Goal: Information Seeking & Learning: Learn about a topic

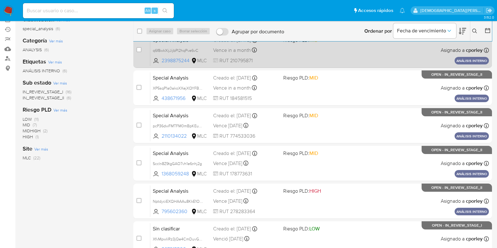
scroll to position [39, 0]
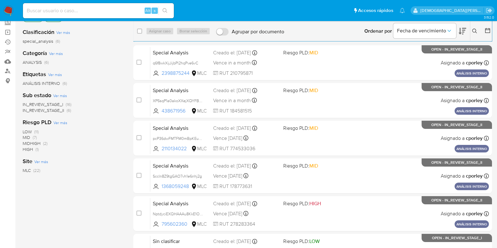
click at [83, 177] on div "Clasificación Ver más special_analysis (6) Categoría Ver más ANALYSIS (6) Etiqu…" at bounding box center [73, 130] width 101 height 214
click at [111, 9] on input at bounding box center [98, 11] width 151 height 8
paste input "RIk5l8KfIAq6LinVf6CxVZwA"
type input "RIk5l8KfIAq6LinVf6CxVZwA"
click at [167, 11] on icon "search-icon" at bounding box center [164, 10] width 5 height 5
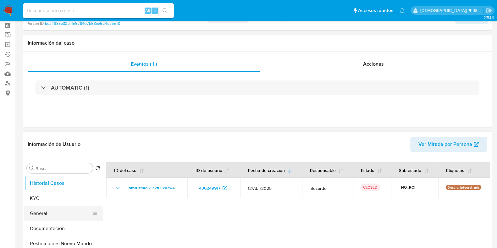
scroll to position [39, 0]
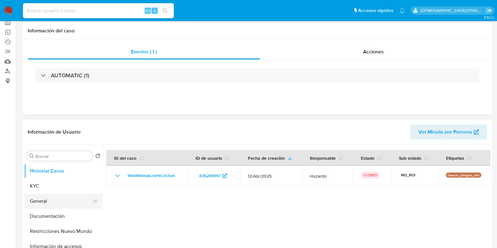
select select "10"
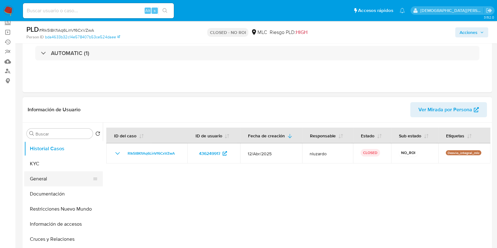
click at [50, 182] on button "General" at bounding box center [61, 178] width 74 height 15
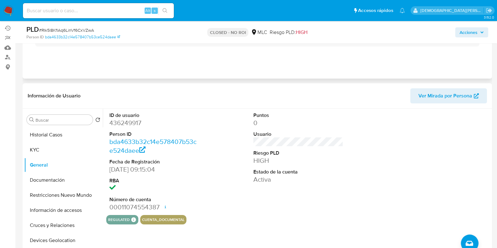
scroll to position [0, 0]
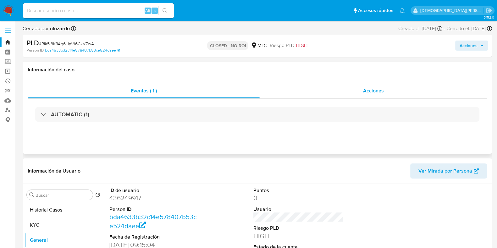
drag, startPoint x: 380, startPoint y: 91, endPoint x: 370, endPoint y: 93, distance: 10.1
click at [379, 91] on span "Acciones" at bounding box center [373, 90] width 21 height 7
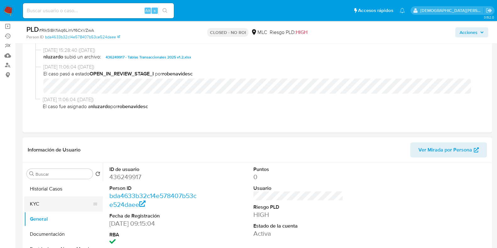
scroll to position [78, 0]
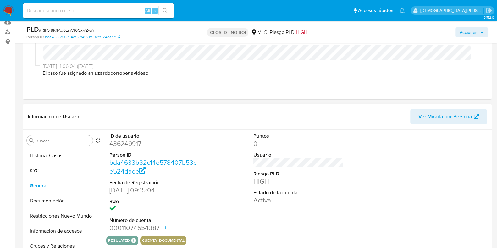
click at [118, 144] on dd "436249917" at bounding box center [154, 143] width 90 height 9
copy dd "436249917"
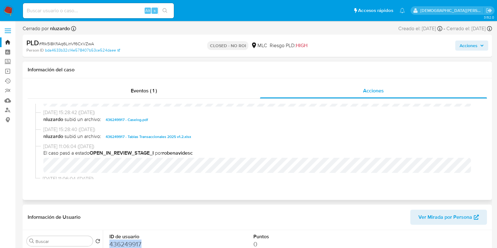
scroll to position [39, 0]
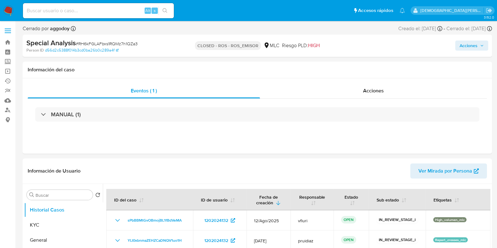
select select "10"
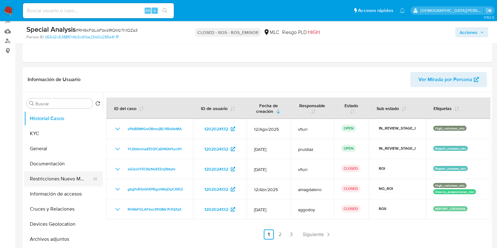
scroll to position [118, 0]
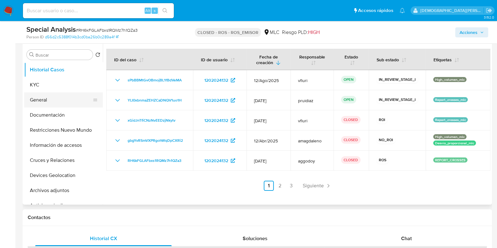
click at [63, 99] on button "General" at bounding box center [61, 99] width 74 height 15
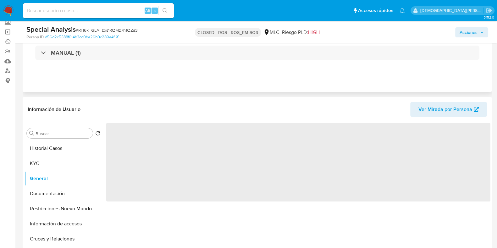
scroll to position [39, 0]
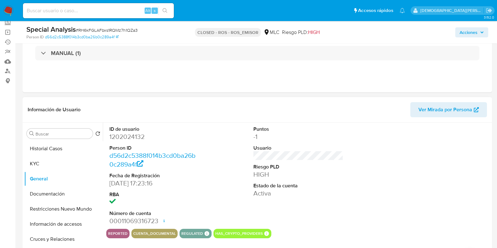
click at [130, 139] on dd "1202024132" at bounding box center [154, 136] width 90 height 9
copy dd "1202024132"
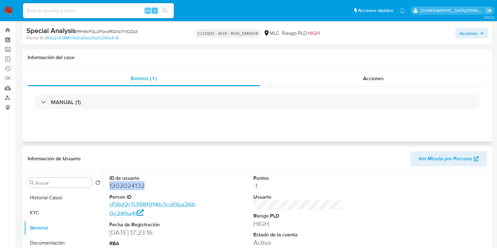
scroll to position [0, 0]
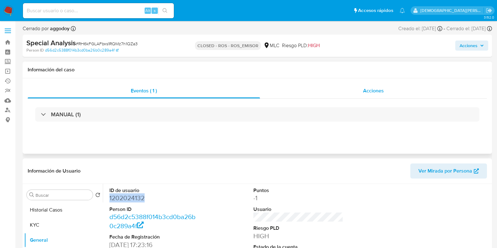
click at [360, 91] on div "Acciones" at bounding box center [373, 90] width 227 height 15
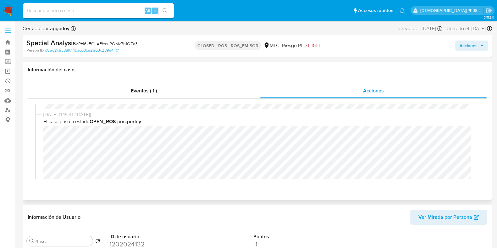
scroll to position [196, 0]
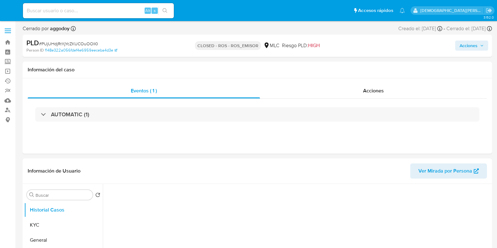
select select "10"
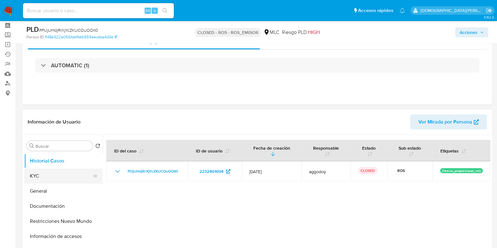
scroll to position [39, 0]
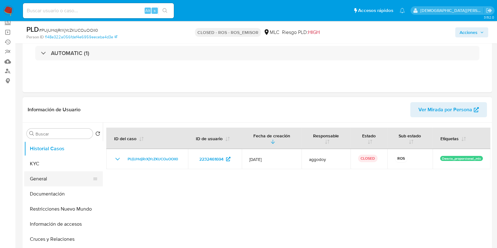
click at [41, 178] on button "General" at bounding box center [61, 178] width 74 height 15
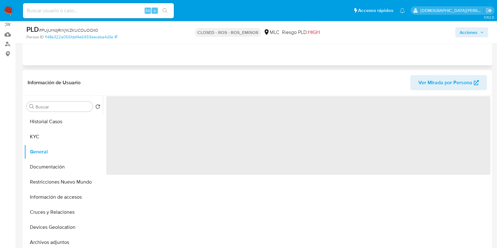
scroll to position [78, 0]
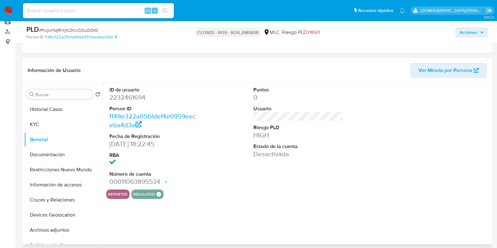
click at [141, 96] on dd "2232461694" at bounding box center [154, 97] width 90 height 9
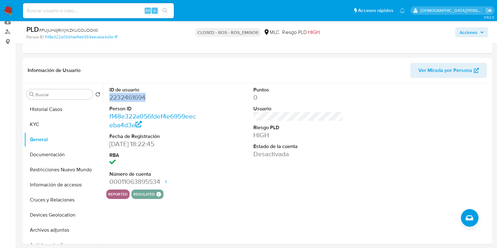
copy dd "2232461694"
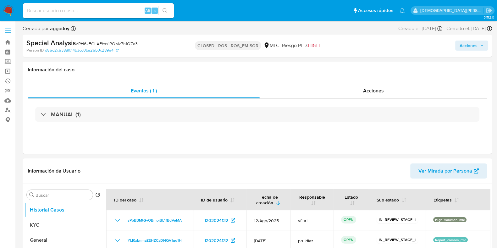
select select "10"
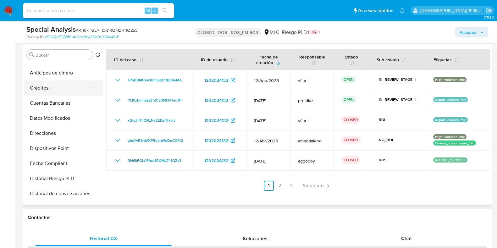
scroll to position [93, 0]
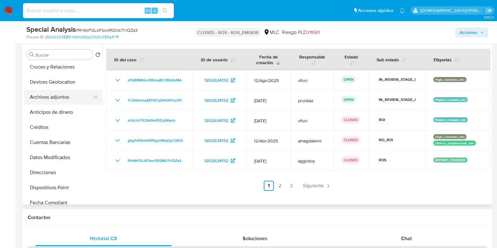
click at [54, 94] on button "Archivos adjuntos" at bounding box center [61, 97] width 74 height 15
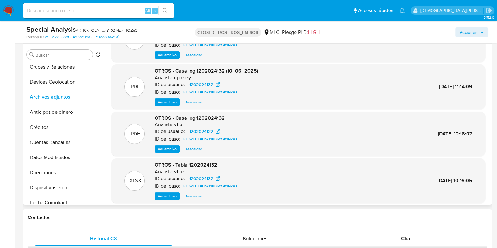
scroll to position [53, 0]
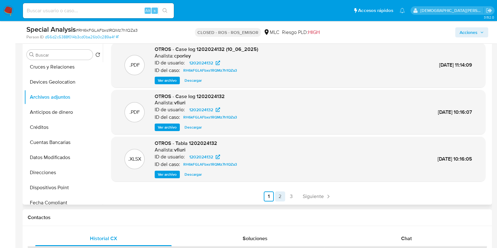
click at [278, 195] on link "2" at bounding box center [280, 196] width 10 height 10
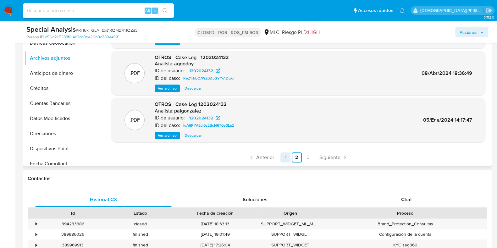
click at [282, 155] on link "1" at bounding box center [285, 157] width 10 height 10
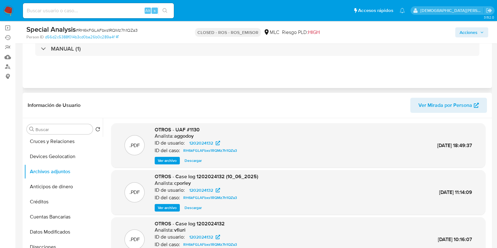
scroll to position [0, 0]
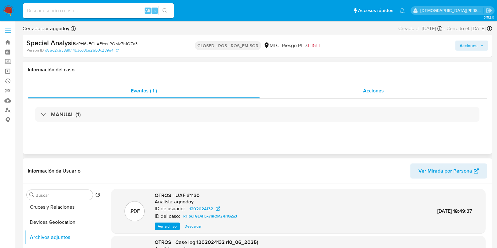
click at [329, 90] on div "Acciones" at bounding box center [373, 90] width 227 height 15
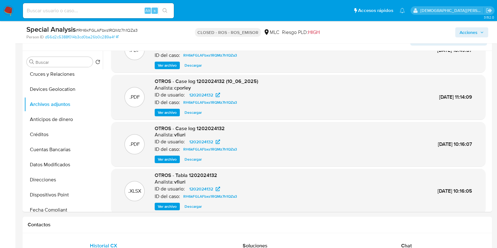
scroll to position [39, 0]
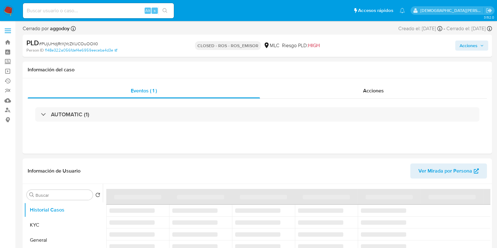
select select "10"
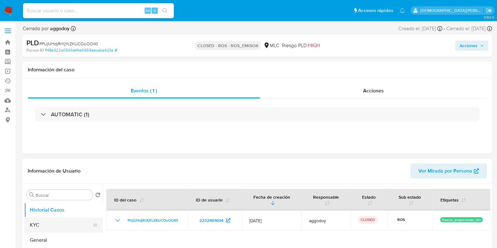
scroll to position [39, 0]
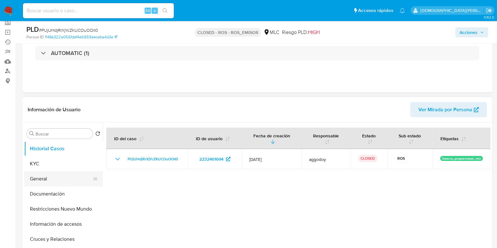
click at [46, 175] on button "General" at bounding box center [61, 178] width 74 height 15
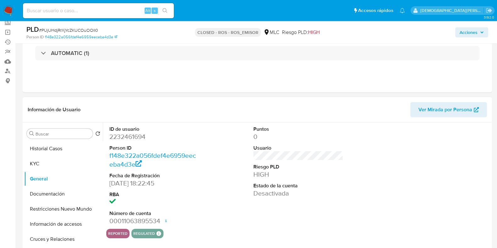
click at [122, 132] on dd "2232461694" at bounding box center [154, 136] width 90 height 9
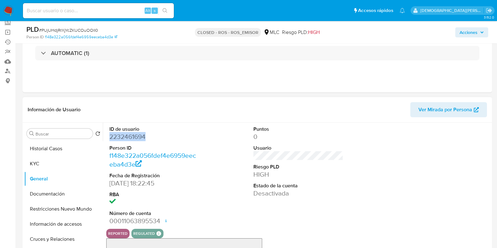
copy dd "2232461694"
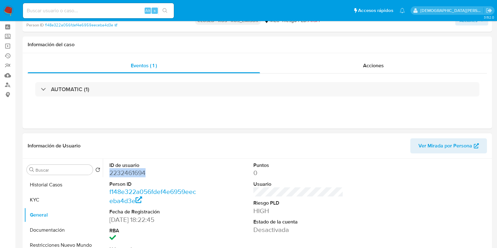
scroll to position [78, 0]
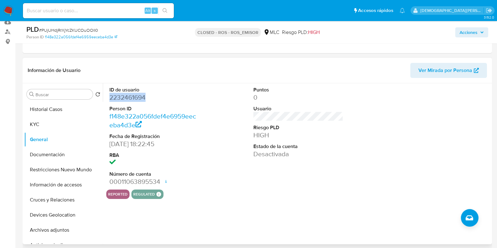
click at [136, 97] on dd "2232461694" at bounding box center [154, 97] width 90 height 9
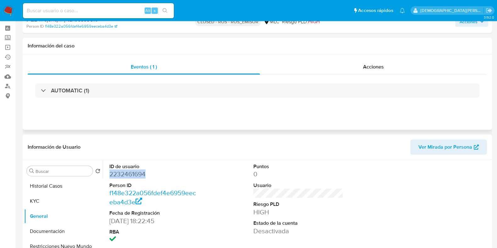
scroll to position [0, 0]
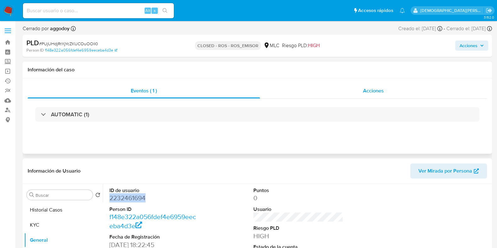
click at [367, 94] on span "Acciones" at bounding box center [373, 90] width 21 height 7
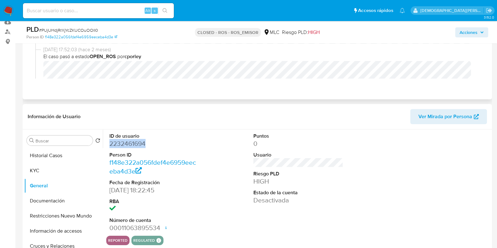
scroll to position [157, 0]
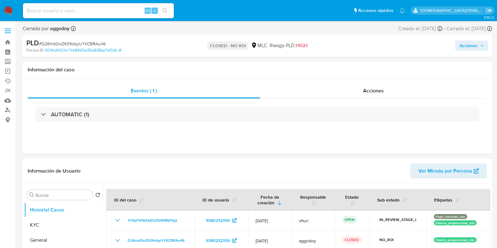
select select "10"
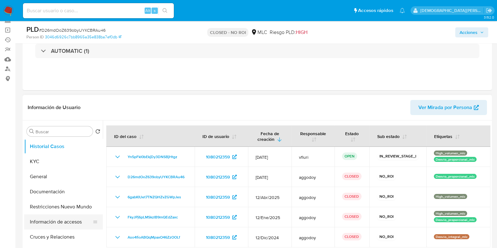
scroll to position [78, 0]
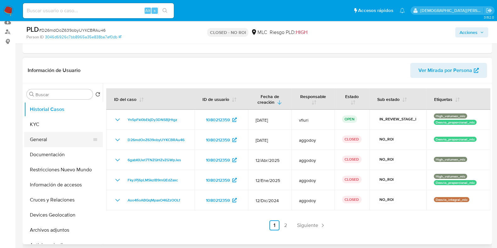
click at [45, 136] on button "General" at bounding box center [61, 139] width 74 height 15
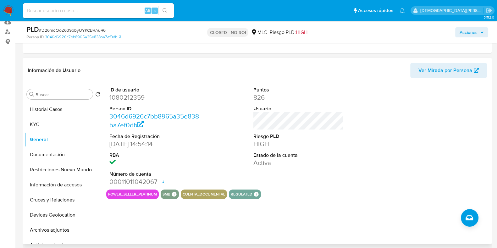
click at [131, 96] on dd "1080212359" at bounding box center [154, 97] width 90 height 9
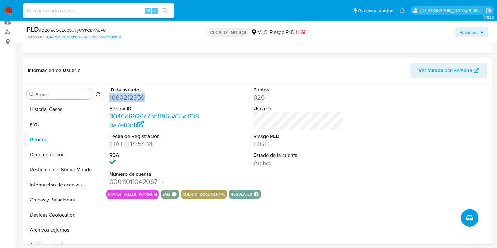
copy dd "1080212359"
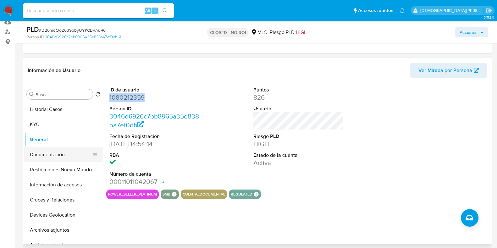
click at [34, 152] on button "Documentación" at bounding box center [61, 154] width 74 height 15
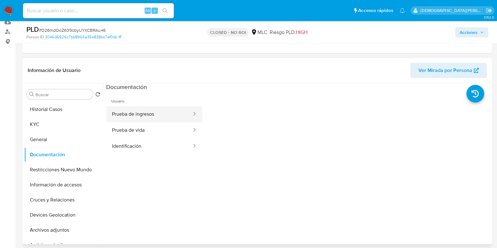
click at [145, 116] on button "Prueba de ingresos" at bounding box center [149, 114] width 86 height 16
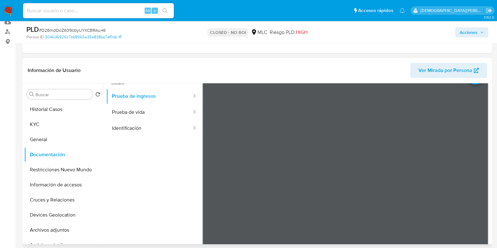
scroll to position [0, 0]
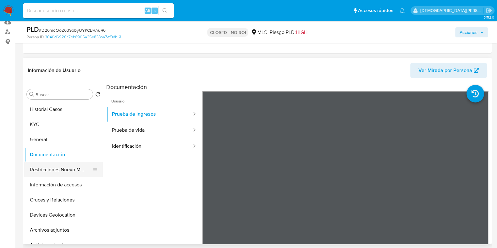
click at [56, 167] on button "Restricciones Nuevo Mundo" at bounding box center [61, 169] width 74 height 15
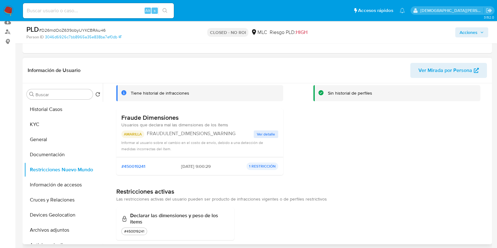
scroll to position [48, 0]
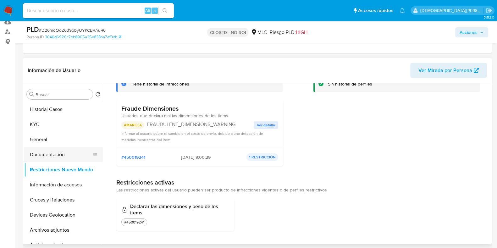
click at [44, 151] on button "Documentación" at bounding box center [61, 154] width 74 height 15
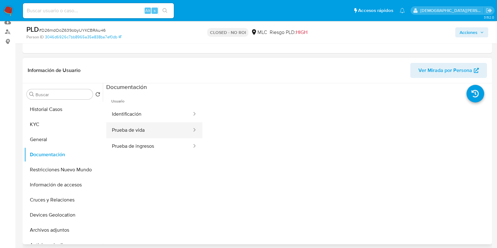
click at [154, 128] on button "Prueba de vida" at bounding box center [149, 130] width 86 height 16
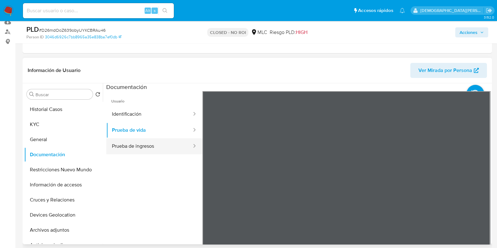
click at [147, 146] on button "Prueba de ingresos" at bounding box center [149, 146] width 86 height 16
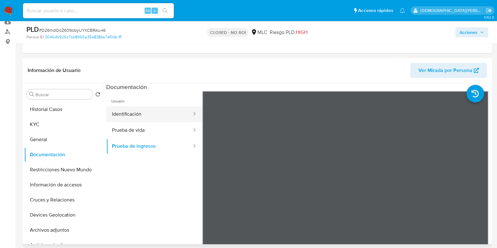
click at [132, 113] on button "Identificación" at bounding box center [149, 114] width 86 height 16
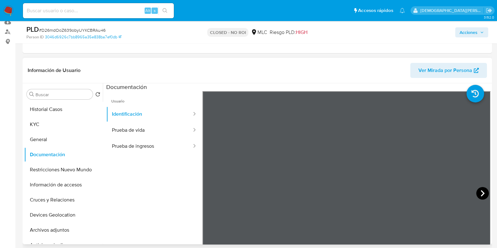
click at [479, 192] on icon at bounding box center [482, 193] width 13 height 13
click at [149, 129] on button "Prueba de vida" at bounding box center [149, 130] width 86 height 16
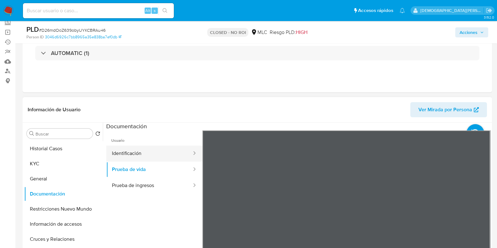
click at [152, 155] on button "Identificación" at bounding box center [149, 153] width 86 height 16
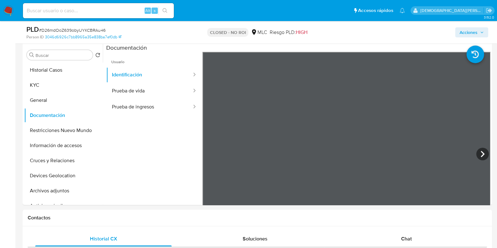
scroll to position [118, 0]
click at [41, 130] on button "Restricciones Nuevo Mundo" at bounding box center [61, 130] width 74 height 15
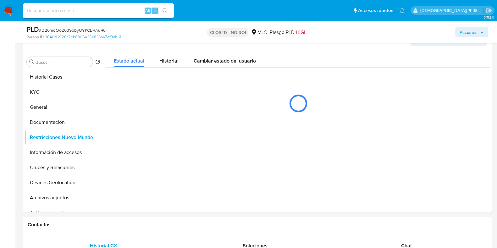
scroll to position [78, 0]
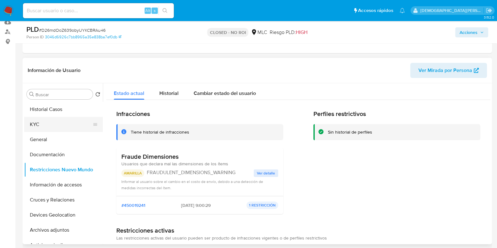
click at [63, 125] on button "KYC" at bounding box center [61, 124] width 74 height 15
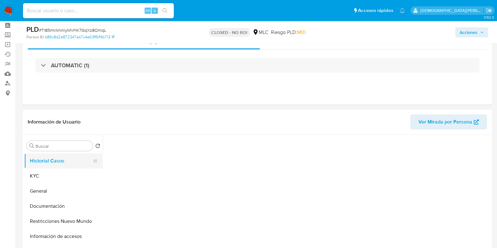
scroll to position [39, 0]
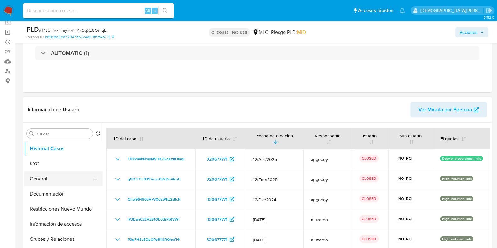
click at [41, 180] on button "General" at bounding box center [61, 178] width 74 height 15
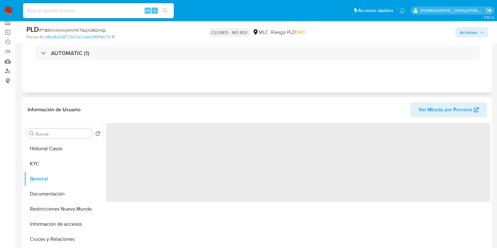
select select "10"
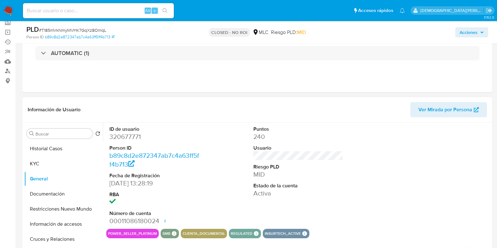
click at [124, 137] on dd "320677771" at bounding box center [154, 136] width 90 height 9
copy dd "320677771"
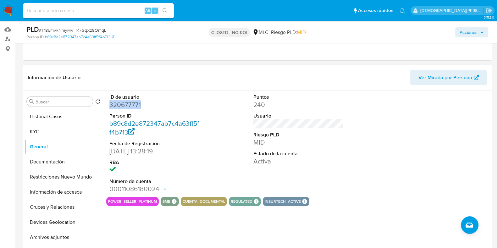
scroll to position [78, 0]
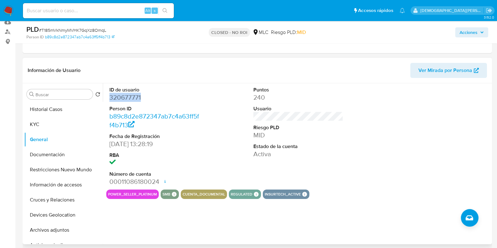
click at [130, 95] on dd "320677771" at bounding box center [154, 97] width 90 height 9
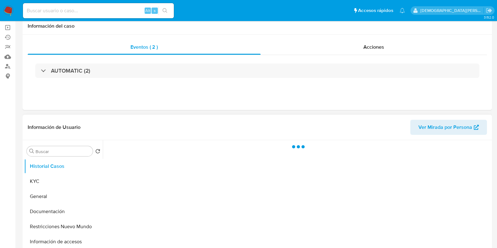
scroll to position [78, 0]
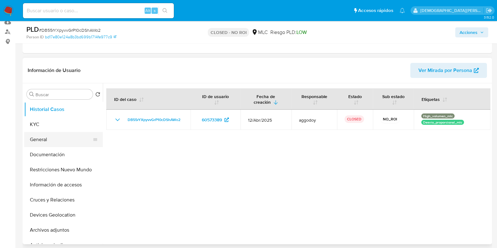
select select "10"
click at [49, 138] on button "General" at bounding box center [61, 139] width 74 height 15
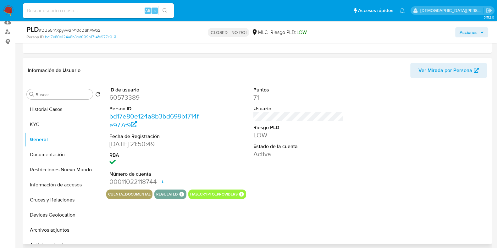
click at [128, 101] on dd "60573389" at bounding box center [154, 97] width 90 height 9
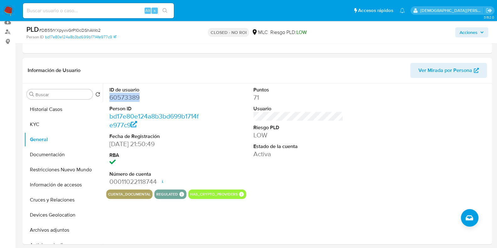
copy dd "60573389"
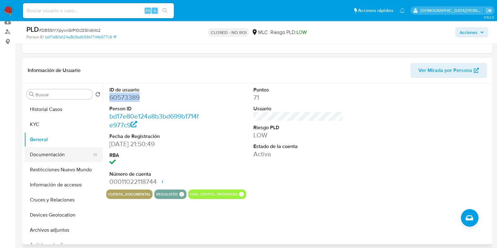
click at [58, 151] on button "Documentación" at bounding box center [61, 154] width 74 height 15
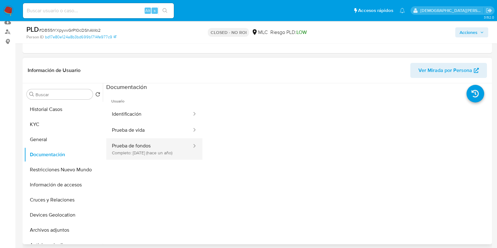
click at [141, 144] on button "Prueba de fondos Completo: 01/03/2024 (hace un año)" at bounding box center [149, 148] width 86 height 21
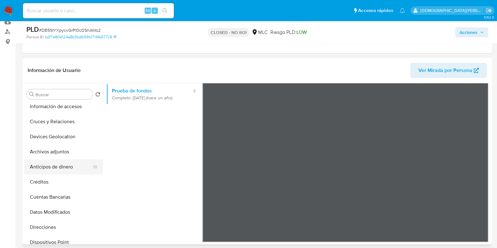
click at [59, 161] on button "Anticipos de dinero" at bounding box center [61, 166] width 74 height 15
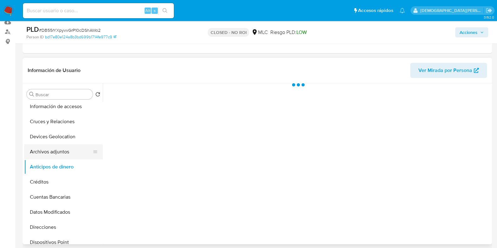
click at [61, 151] on button "Archivos adjuntos" at bounding box center [61, 151] width 74 height 15
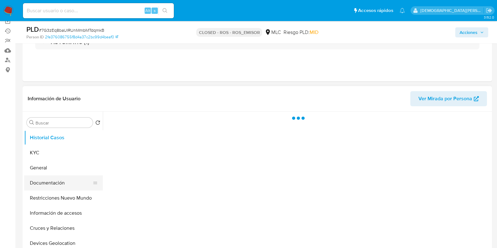
scroll to position [78, 0]
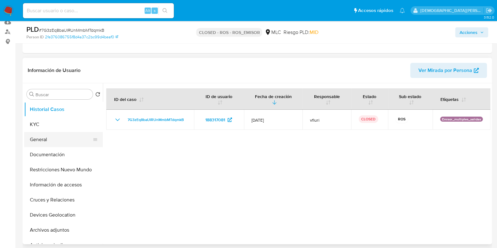
click at [51, 139] on button "General" at bounding box center [61, 139] width 74 height 15
select select "10"
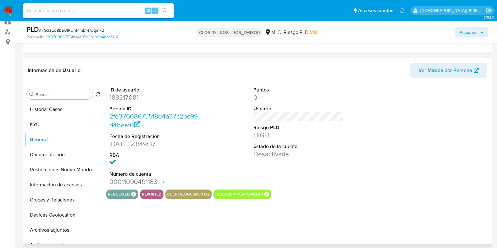
click at [121, 98] on dd "188317081" at bounding box center [154, 97] width 90 height 9
copy dd "188317081"
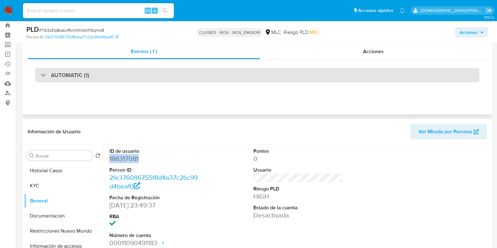
scroll to position [0, 0]
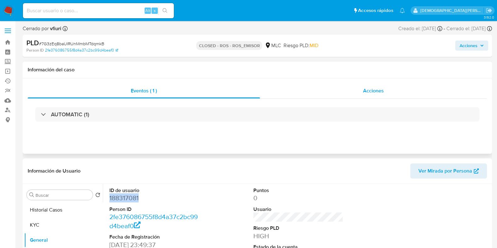
click at [341, 87] on div "Acciones" at bounding box center [373, 90] width 227 height 15
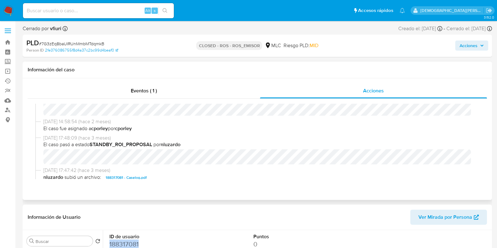
scroll to position [344, 0]
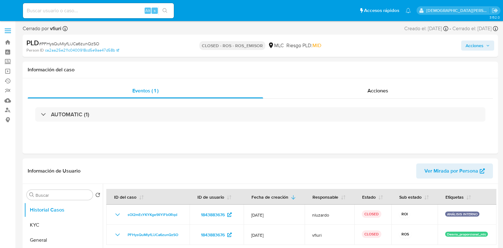
select select "10"
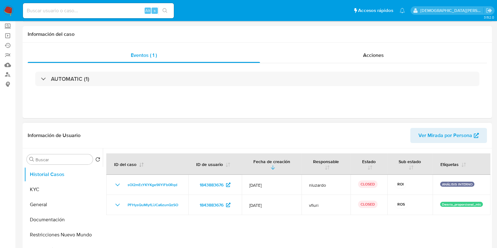
scroll to position [78, 0]
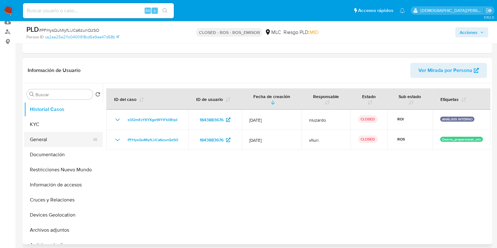
click at [52, 142] on button "General" at bounding box center [61, 139] width 74 height 15
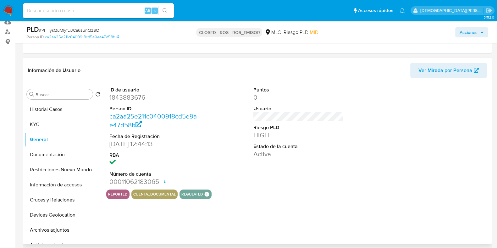
click at [131, 101] on dd "1843883676" at bounding box center [154, 97] width 90 height 9
copy dd "1843883676"
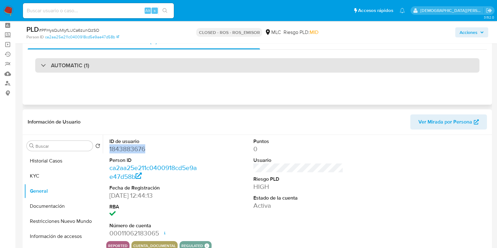
scroll to position [0, 0]
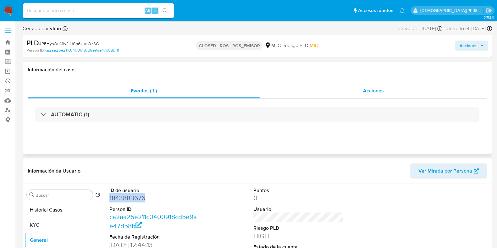
click at [365, 92] on span "Acciones" at bounding box center [373, 90] width 21 height 7
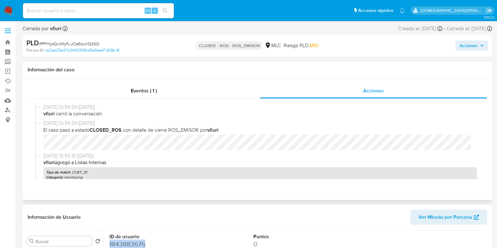
scroll to position [78, 0]
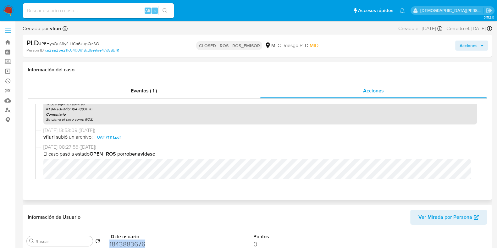
click at [110, 138] on span "UAF #1111.pdf" at bounding box center [109, 138] width 24 height 8
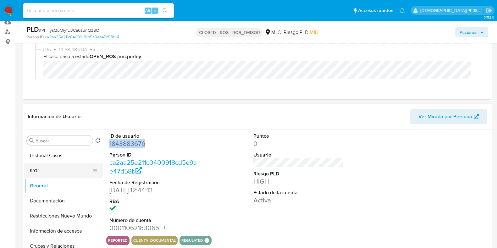
click at [50, 176] on button "KYC" at bounding box center [61, 170] width 74 height 15
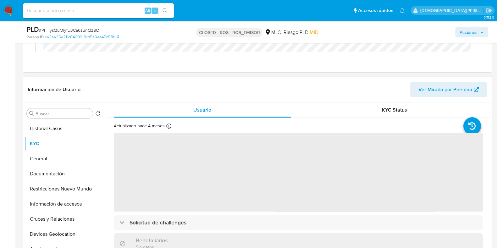
scroll to position [118, 0]
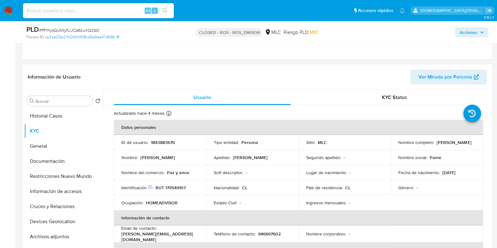
drag, startPoint x: 459, startPoint y: 145, endPoint x: 391, endPoint y: 146, distance: 67.9
click at [391, 146] on td "Nombre completo : Pamela Mirella Basáez Guerra" at bounding box center [437, 142] width 92 height 15
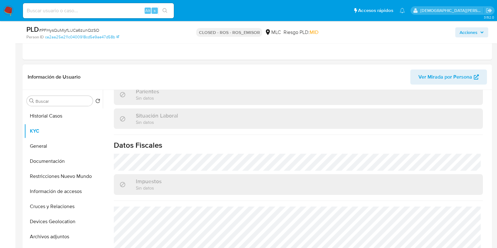
scroll to position [348, 0]
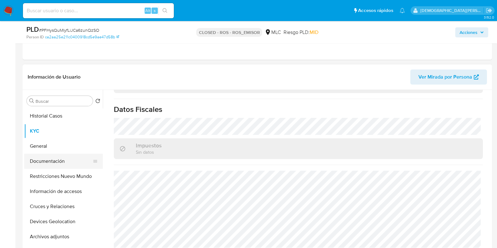
click at [44, 156] on button "Documentación" at bounding box center [61, 161] width 74 height 15
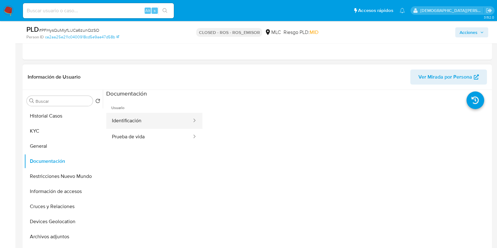
click at [144, 124] on button "Identificación" at bounding box center [149, 121] width 86 height 16
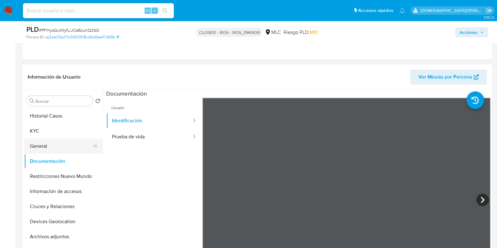
click at [46, 145] on button "General" at bounding box center [61, 146] width 74 height 15
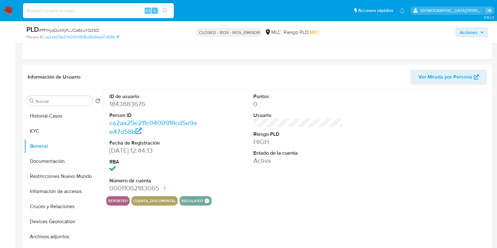
click at [127, 107] on dd "1843883676" at bounding box center [154, 104] width 90 height 9
copy dd "1843883676"
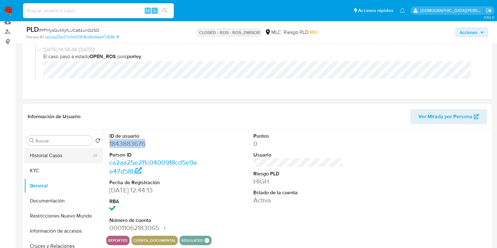
scroll to position [39, 0]
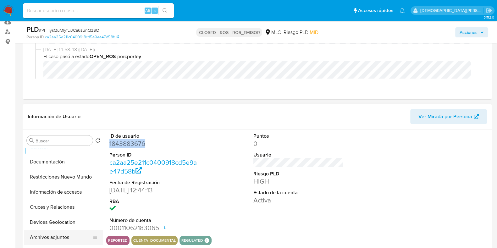
click at [70, 234] on button "Archivos adjuntos" at bounding box center [61, 237] width 74 height 15
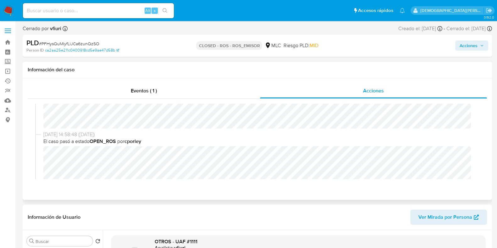
scroll to position [118, 0]
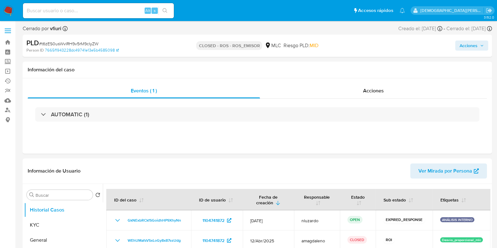
select select "10"
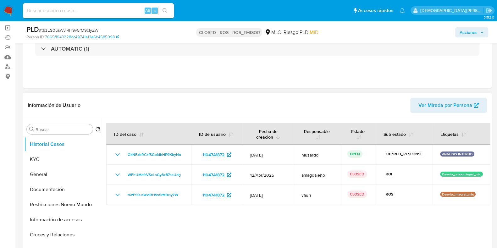
scroll to position [78, 0]
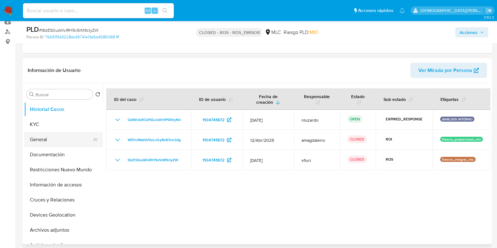
click at [58, 135] on button "General" at bounding box center [61, 139] width 74 height 15
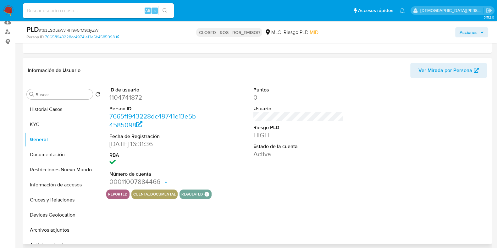
click at [134, 96] on dd "1104741872" at bounding box center [154, 97] width 90 height 9
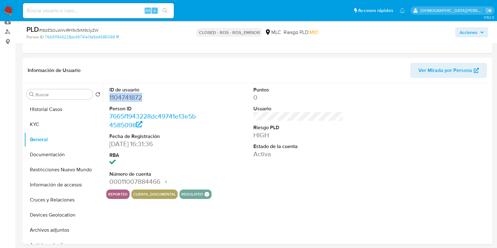
copy dd "1104741872"
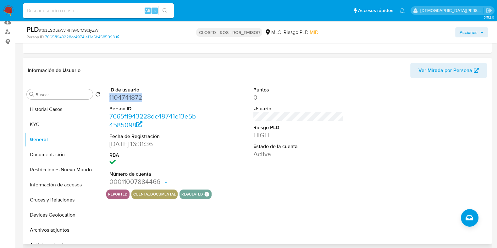
scroll to position [0, 0]
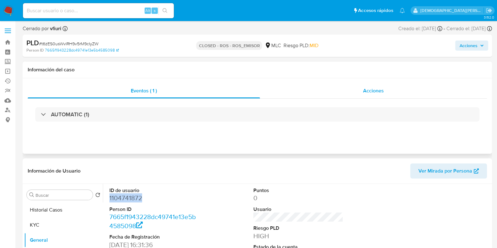
click at [357, 94] on div "Acciones" at bounding box center [373, 90] width 227 height 15
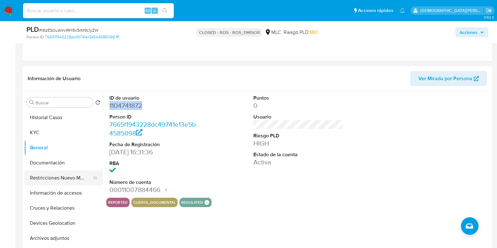
scroll to position [118, 0]
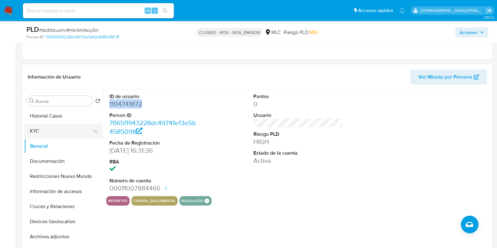
click at [52, 134] on button "KYC" at bounding box center [61, 130] width 74 height 15
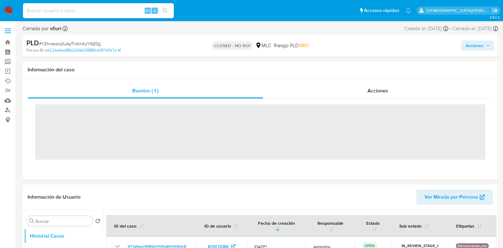
select select "10"
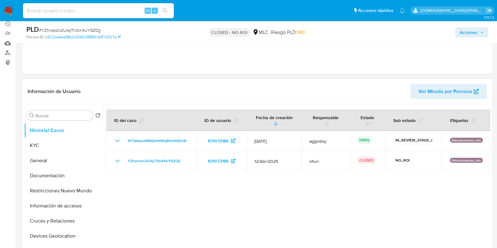
scroll to position [78, 0]
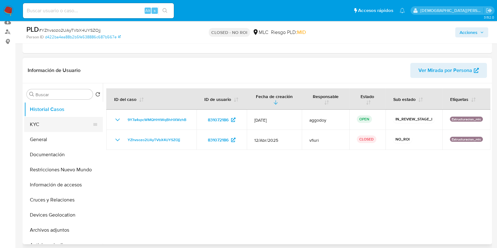
click at [46, 121] on button "KYC" at bounding box center [61, 124] width 74 height 15
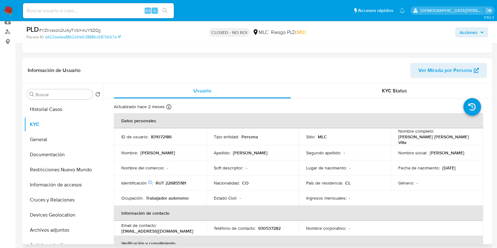
click at [435, 140] on p "[PERSON_NAME] [PERSON_NAME] Villa" at bounding box center [435, 139] width 75 height 11
copy div "Nombre completo : [PERSON_NAME] [PERSON_NAME] Villa"
click at [391, 140] on td "Nombre completo : [PERSON_NAME] [PERSON_NAME] Villa" at bounding box center [437, 136] width 92 height 17
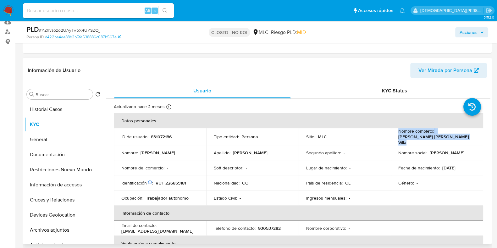
click at [396, 137] on td "Nombre completo : [PERSON_NAME] [PERSON_NAME] Villa" at bounding box center [437, 136] width 92 height 17
click at [469, 145] on td "Nombre social : [PERSON_NAME]" at bounding box center [437, 152] width 92 height 15
drag, startPoint x: 452, startPoint y: 137, endPoint x: 395, endPoint y: 139, distance: 57.5
click at [395, 139] on td "Nombre completo : [PERSON_NAME] [PERSON_NAME] Villa" at bounding box center [437, 136] width 92 height 17
copy p "[PERSON_NAME] [PERSON_NAME] Villa"
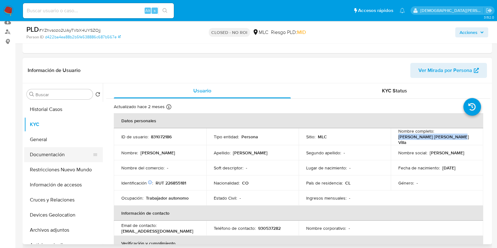
click at [52, 155] on button "Documentación" at bounding box center [61, 154] width 74 height 15
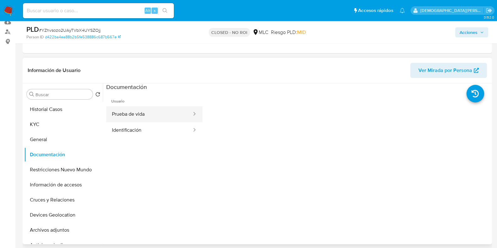
click at [146, 114] on button "Prueba de vida" at bounding box center [149, 114] width 86 height 16
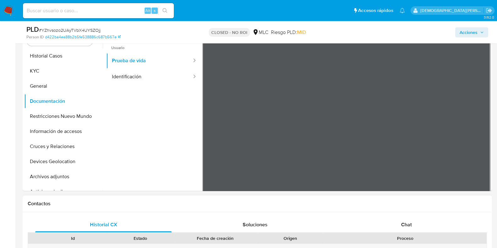
drag, startPoint x: 328, startPoint y: 177, endPoint x: 343, endPoint y: 235, distance: 60.0
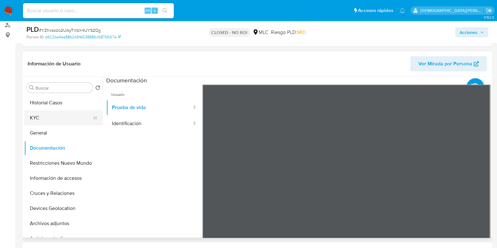
scroll to position [53, 0]
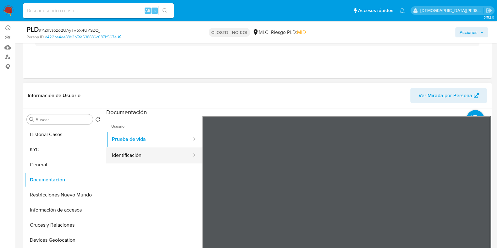
click at [145, 150] on button "Identificación" at bounding box center [149, 155] width 86 height 16
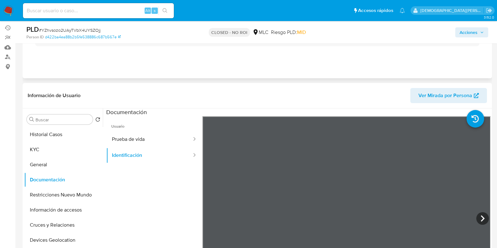
scroll to position [92, 0]
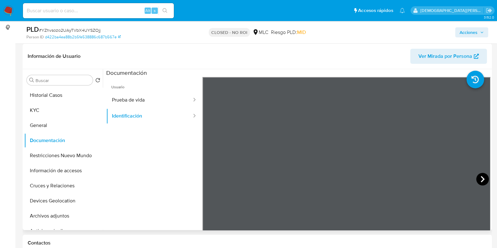
click at [481, 179] on icon at bounding box center [482, 179] width 4 height 6
click at [36, 123] on button "General" at bounding box center [61, 125] width 74 height 15
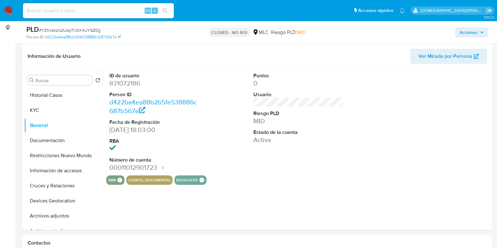
click at [125, 83] on dd "831072186" at bounding box center [154, 83] width 90 height 9
copy dd "831072186"
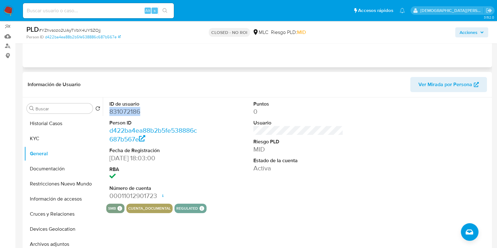
scroll to position [14, 0]
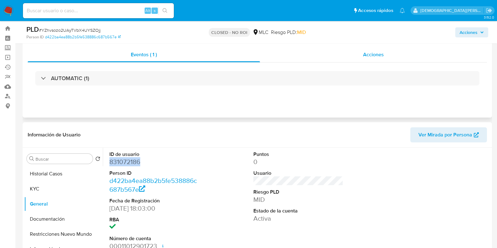
click at [377, 54] on span "Acciones" at bounding box center [373, 54] width 21 height 7
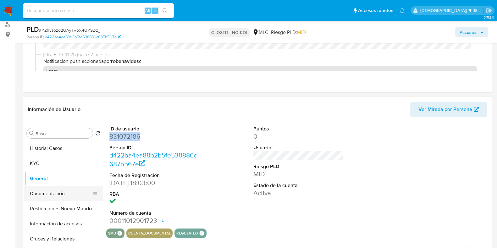
scroll to position [132, 0]
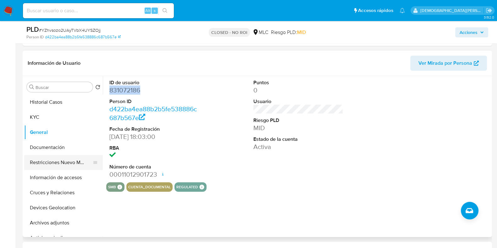
click at [32, 160] on button "Restricciones Nuevo Mundo" at bounding box center [61, 162] width 74 height 15
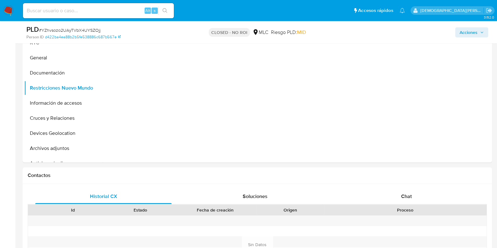
scroll to position [171, 0]
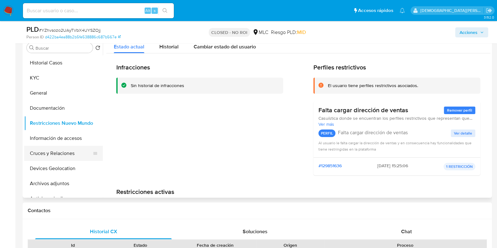
click at [52, 152] on button "Cruces y Relaciones" at bounding box center [61, 153] width 74 height 15
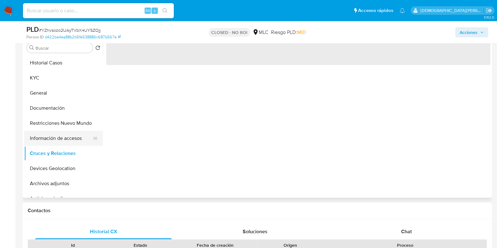
click at [59, 137] on button "Información de accesos" at bounding box center [61, 138] width 74 height 15
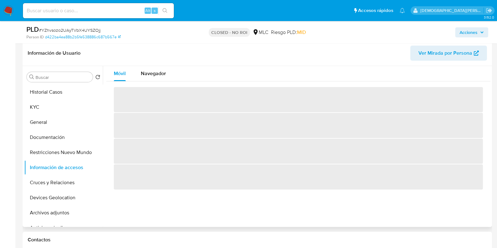
scroll to position [132, 0]
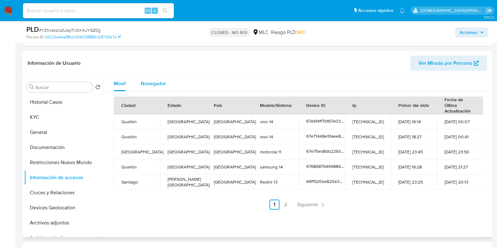
click at [153, 85] on span "Navegador" at bounding box center [153, 83] width 25 height 7
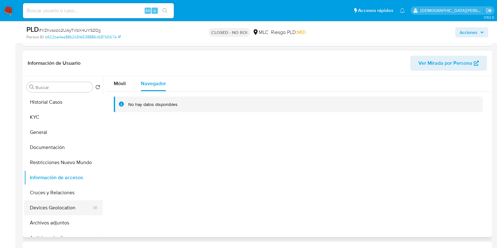
click at [57, 202] on button "Devices Geolocation" at bounding box center [61, 207] width 74 height 15
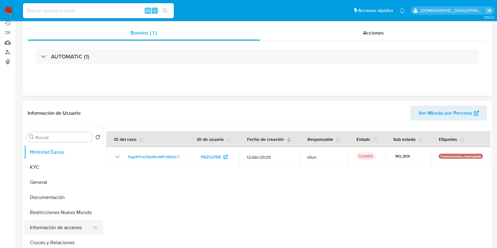
select select "10"
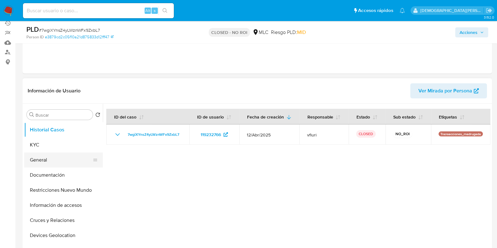
scroll to position [118, 0]
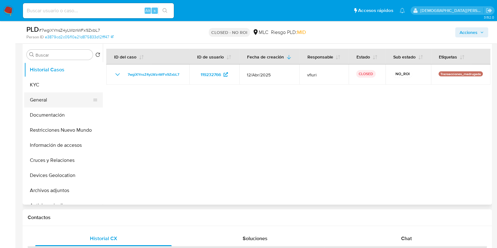
click at [53, 98] on button "General" at bounding box center [61, 99] width 74 height 15
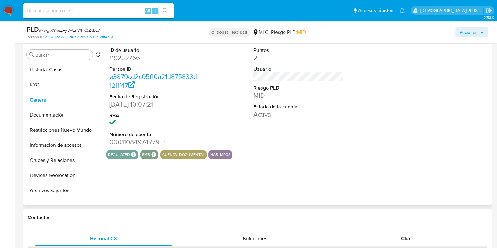
click at [131, 57] on dd "119232766" at bounding box center [154, 57] width 90 height 9
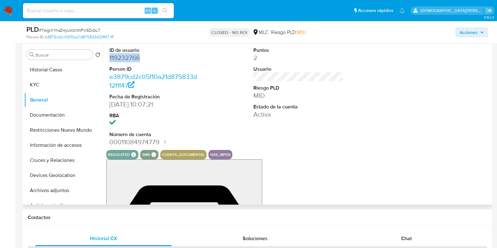
copy dd "119232766"
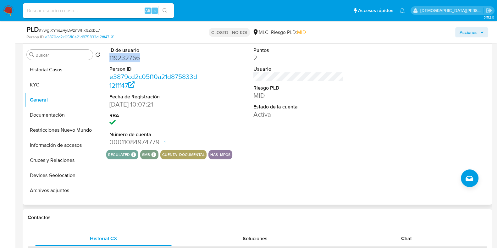
click at [131, 58] on dd "119232766" at bounding box center [154, 57] width 90 height 9
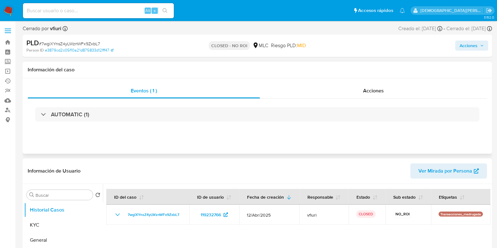
select select "10"
click at [225, 134] on div "Eventos ( 1 ) Acciones AUTOMATIC (1)" at bounding box center [257, 115] width 469 height 75
click at [328, 141] on div "Eventos ( 1 ) Acciones AUTOMATIC (1)" at bounding box center [257, 115] width 469 height 75
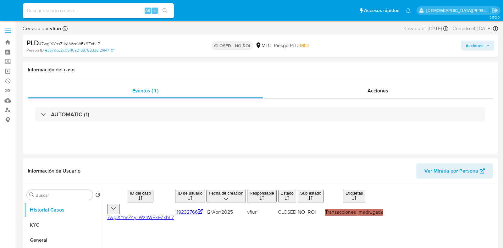
select select "10"
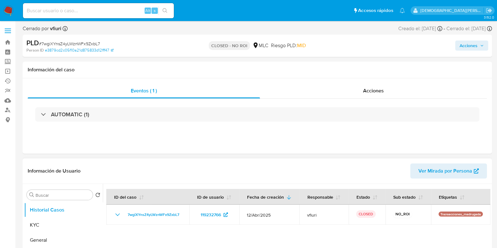
scroll to position [39, 0]
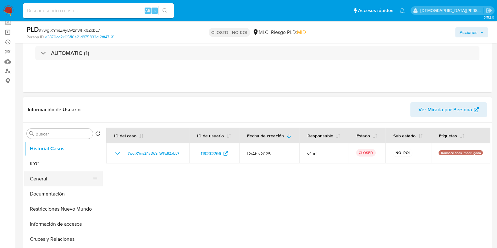
click at [47, 181] on button "General" at bounding box center [61, 178] width 74 height 15
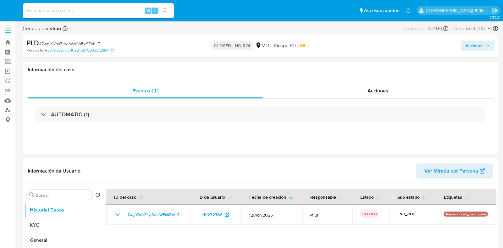
select select "10"
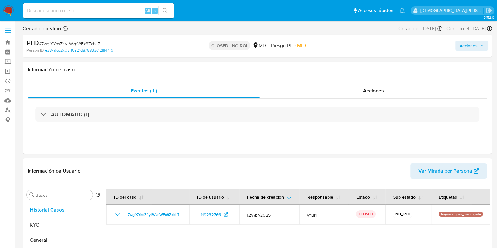
click at [9, 4] on nav "Pausado Ver notificaciones Alt s Accesos rápidos Presiona las siguientes teclas…" at bounding box center [248, 10] width 497 height 21
click at [7, 8] on img at bounding box center [8, 10] width 11 height 11
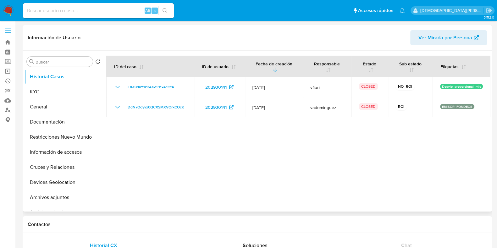
select select "10"
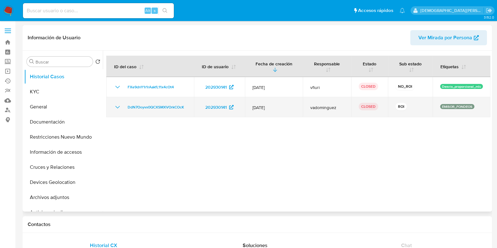
click at [116, 106] on icon "Mostrar/Ocultar" at bounding box center [117, 107] width 4 height 3
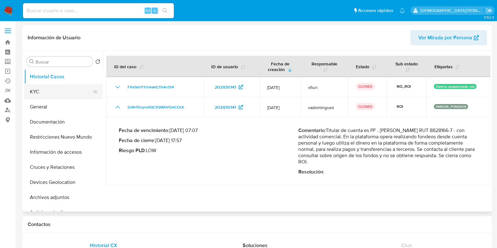
click at [45, 93] on button "KYC" at bounding box center [61, 91] width 74 height 15
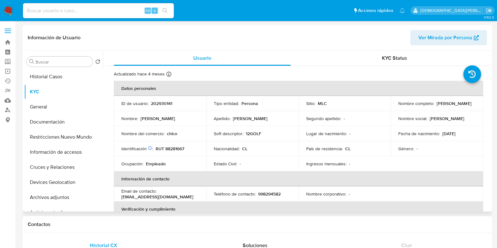
drag, startPoint x: 446, startPoint y: 105, endPoint x: 396, endPoint y: 107, distance: 50.6
click at [396, 107] on td "Nombre completo : Cristóbal Aninat Urrejola" at bounding box center [437, 103] width 92 height 15
click at [53, 122] on button "Documentación" at bounding box center [61, 121] width 74 height 15
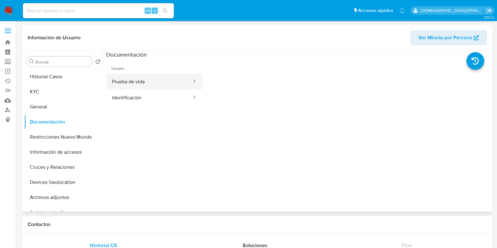
click at [168, 83] on button "Prueba de vida" at bounding box center [149, 82] width 86 height 16
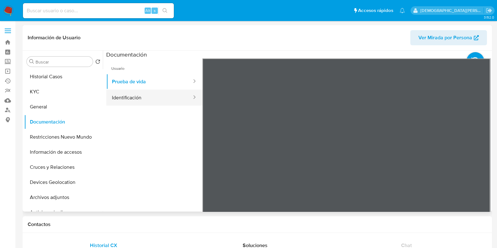
click at [146, 96] on button "Identificación" at bounding box center [149, 98] width 86 height 16
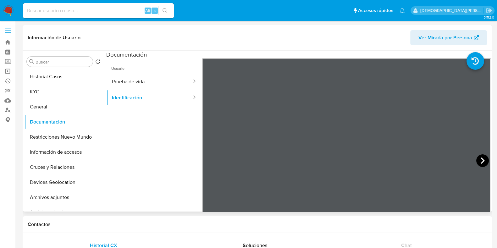
click at [479, 161] on icon at bounding box center [482, 160] width 13 height 13
click at [160, 85] on button "Prueba de vida" at bounding box center [149, 82] width 86 height 16
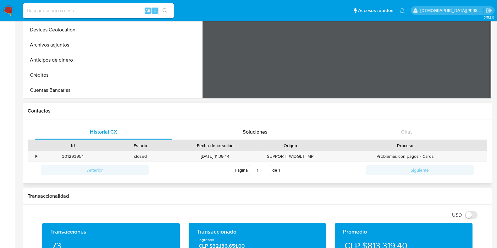
scroll to position [39, 0]
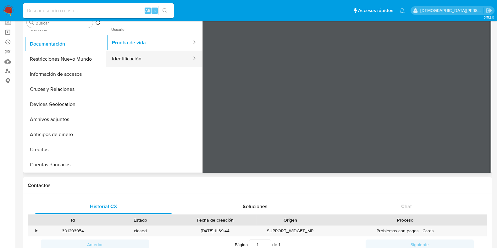
click at [164, 55] on button "Identificación" at bounding box center [149, 59] width 86 height 16
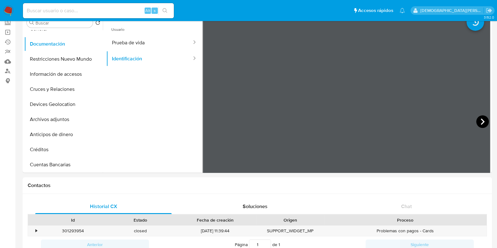
click at [476, 121] on icon at bounding box center [482, 121] width 13 height 13
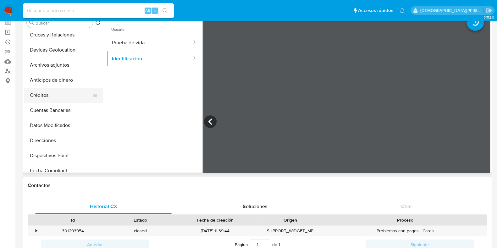
scroll to position [0, 0]
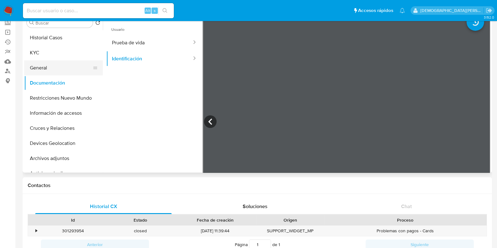
click at [50, 68] on button "General" at bounding box center [61, 67] width 74 height 15
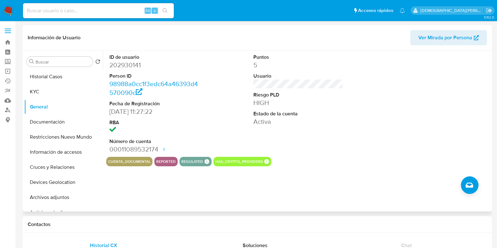
scroll to position [78, 0]
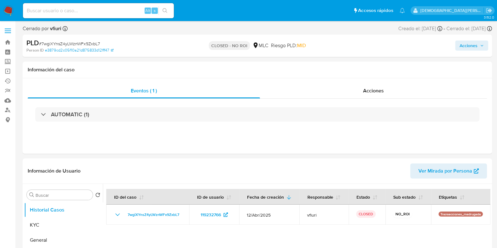
select select "10"
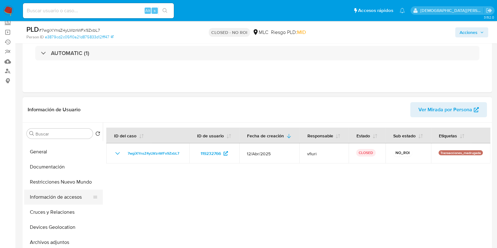
scroll to position [39, 0]
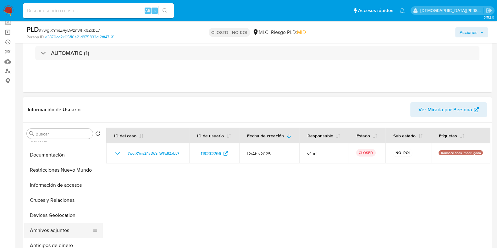
click at [64, 229] on button "Archivos adjuntos" at bounding box center [61, 230] width 74 height 15
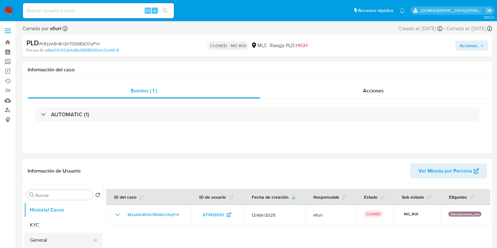
click at [48, 240] on button "General" at bounding box center [61, 240] width 74 height 15
select select "10"
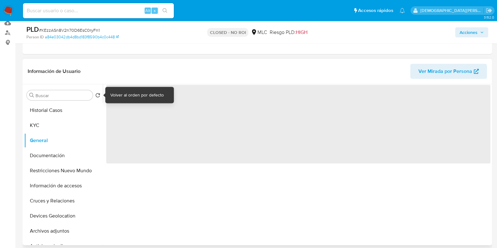
scroll to position [78, 0]
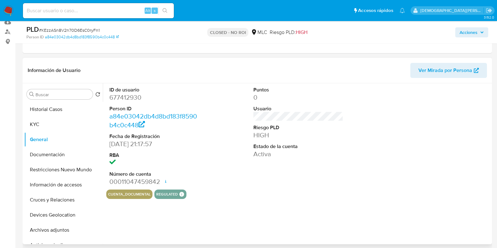
click at [125, 100] on dd "677412930" at bounding box center [154, 97] width 90 height 9
copy dd "677412930"
click at [48, 225] on button "Archivos adjuntos" at bounding box center [61, 229] width 74 height 15
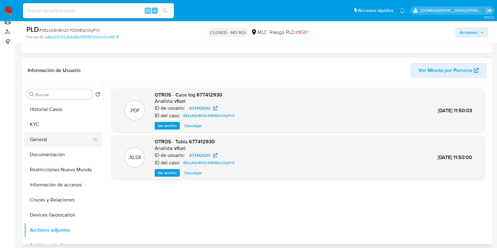
click at [43, 141] on button "General" at bounding box center [61, 139] width 74 height 15
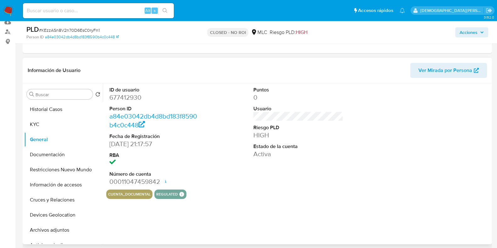
click at [125, 98] on dd "677412930" at bounding box center [154, 97] width 90 height 9
copy dd "677412930"
click at [47, 128] on button "KYC" at bounding box center [61, 124] width 74 height 15
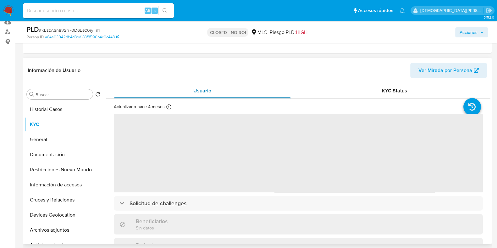
scroll to position [39, 0]
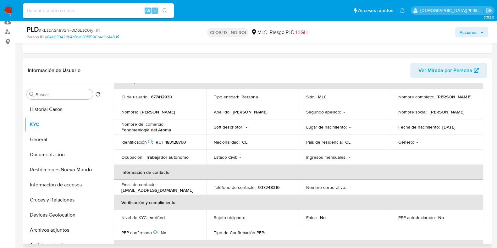
drag, startPoint x: 454, startPoint y: 98, endPoint x: 394, endPoint y: 100, distance: 60.4
click at [394, 100] on td "Nombre completo : [PERSON_NAME]" at bounding box center [437, 96] width 92 height 15
click at [56, 156] on button "Documentación" at bounding box center [61, 154] width 74 height 15
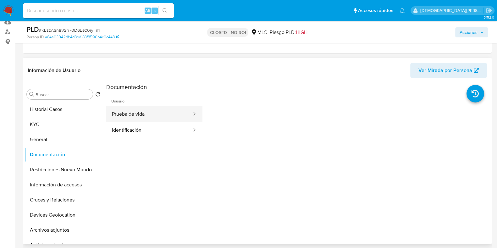
click at [179, 111] on button "Prueba de vida" at bounding box center [149, 114] width 86 height 16
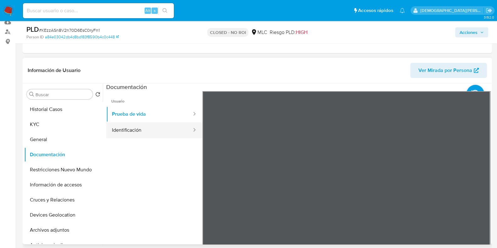
click at [156, 129] on button "Identificación" at bounding box center [149, 130] width 86 height 16
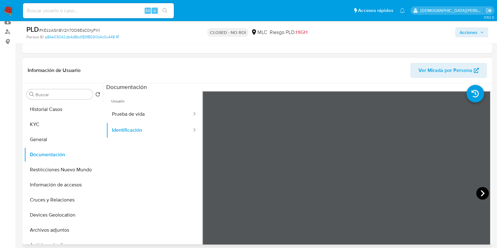
click at [476, 191] on icon at bounding box center [482, 193] width 13 height 13
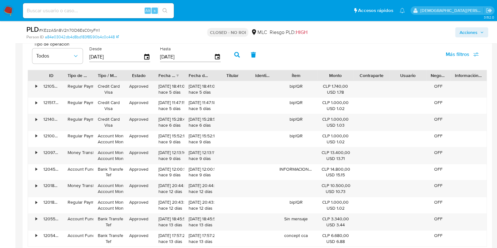
scroll to position [707, 0]
click at [111, 8] on input at bounding box center [98, 11] width 151 height 8
paste input "2532919126"
type input "2532919126"
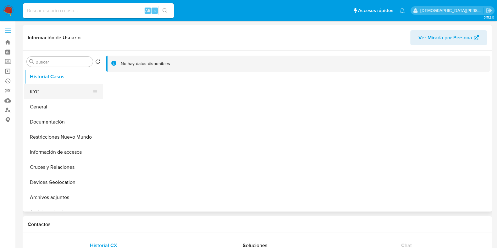
select select "10"
click at [60, 94] on button "KYC" at bounding box center [61, 91] width 74 height 15
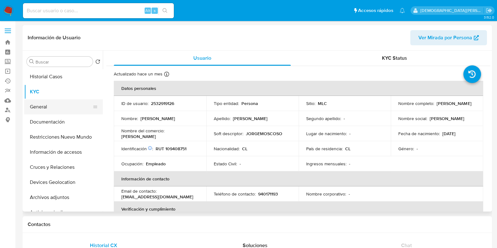
click at [46, 107] on button "General" at bounding box center [61, 106] width 74 height 15
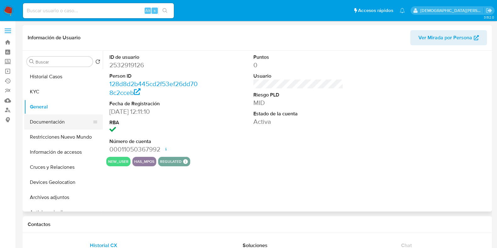
click at [62, 124] on button "Documentación" at bounding box center [61, 121] width 74 height 15
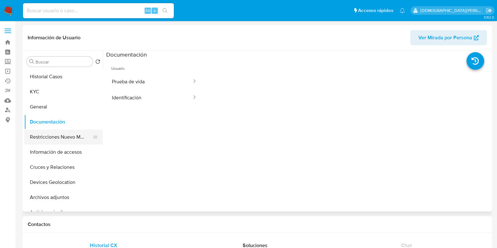
click at [58, 137] on button "Restricciones Nuevo Mundo" at bounding box center [61, 136] width 74 height 15
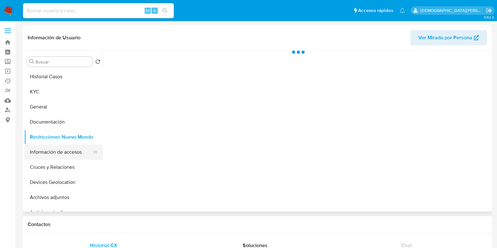
click at [54, 156] on button "Información de accesos" at bounding box center [61, 152] width 74 height 15
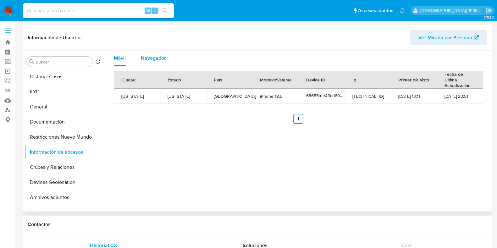
click at [155, 59] on span "Navegador" at bounding box center [153, 57] width 25 height 7
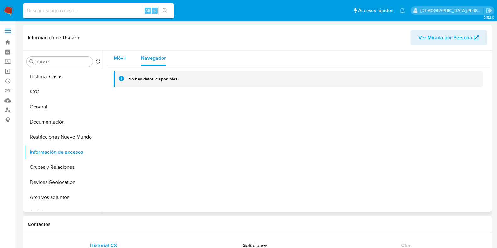
click at [121, 56] on span "Móvil" at bounding box center [120, 57] width 12 height 7
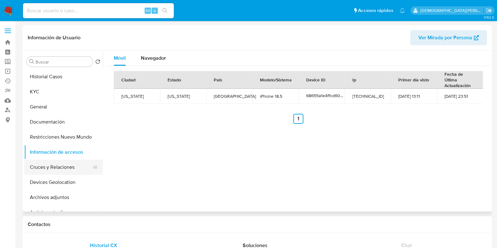
click at [63, 165] on button "Cruces y Relaciones" at bounding box center [61, 167] width 74 height 15
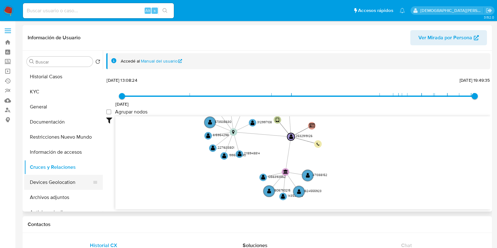
click at [52, 183] on button "Devices Geolocation" at bounding box center [61, 182] width 74 height 15
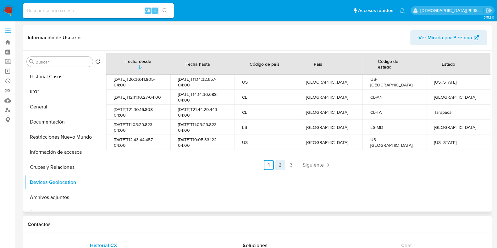
click at [279, 166] on link "2" at bounding box center [280, 165] width 10 height 10
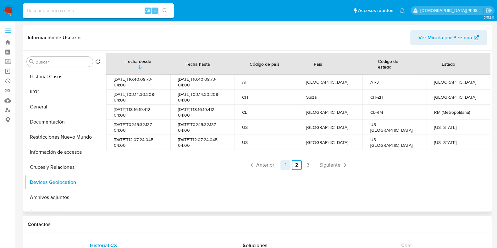
click at [282, 165] on link "1" at bounding box center [285, 165] width 10 height 10
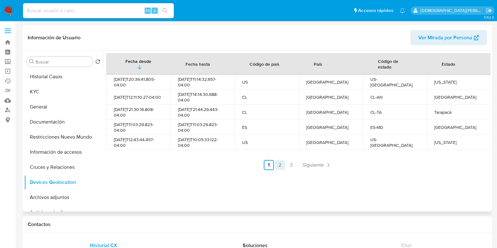
click at [278, 167] on link "2" at bounding box center [280, 165] width 10 height 10
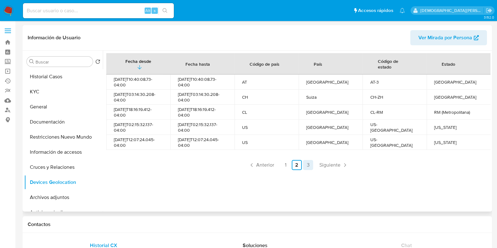
click at [307, 169] on link "3" at bounding box center [308, 165] width 10 height 10
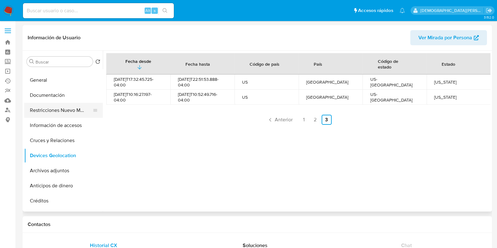
scroll to position [39, 0]
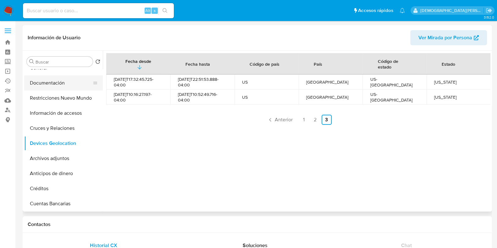
click at [45, 85] on button "Documentación" at bounding box center [61, 82] width 74 height 15
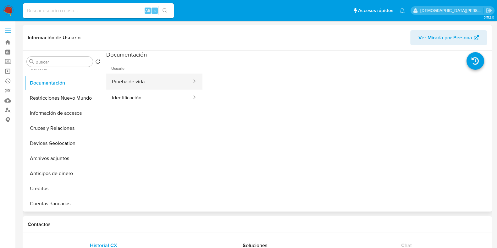
click at [140, 80] on button "Prueba de vida" at bounding box center [149, 82] width 86 height 16
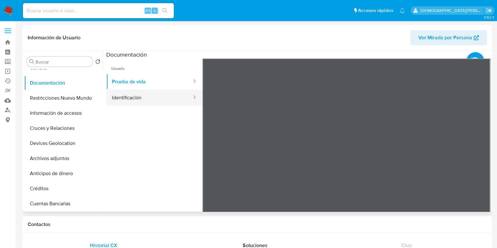
click at [138, 99] on button "Identificación" at bounding box center [149, 98] width 86 height 16
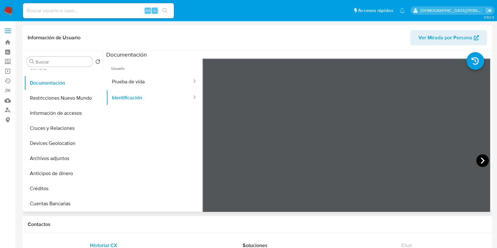
click at [479, 161] on icon at bounding box center [482, 160] width 13 height 13
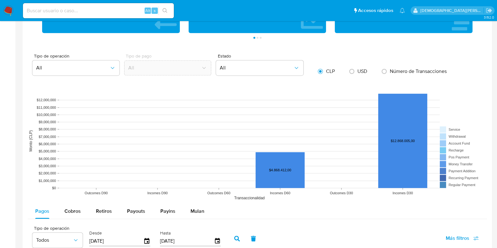
scroll to position [432, 0]
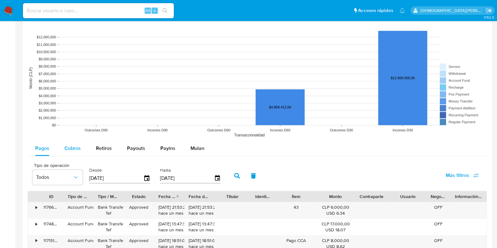
drag, startPoint x: 65, startPoint y: 151, endPoint x: 75, endPoint y: 141, distance: 14.0
click at [65, 151] on span "Cobros" at bounding box center [72, 148] width 16 height 7
select select "10"
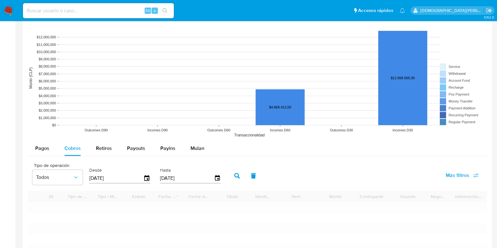
scroll to position [510, 0]
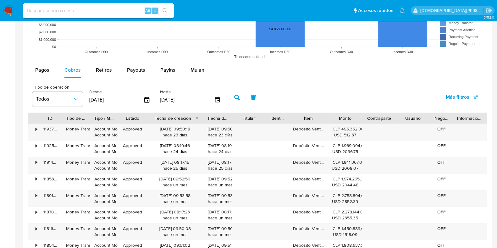
drag, startPoint x: 185, startPoint y: 118, endPoint x: 212, endPoint y: 118, distance: 26.7
click at [212, 118] on div "ID Tipo de operación Tipo / Método Estado Fecha de creación Fecha de aprobación…" at bounding box center [257, 118] width 458 height 11
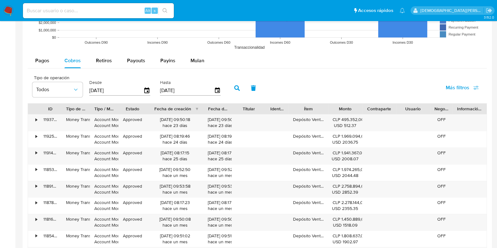
scroll to position [550, 0]
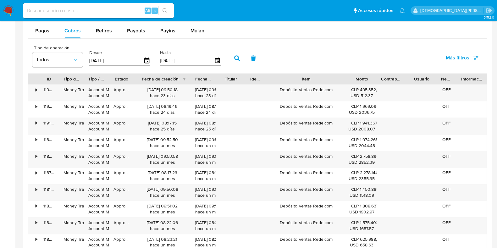
drag, startPoint x: 328, startPoint y: 78, endPoint x: 369, endPoint y: 78, distance: 41.2
click at [369, 78] on div "ID Tipo de operación Tipo / Método Estado Fecha de creación Fecha de aprobación…" at bounding box center [257, 79] width 458 height 11
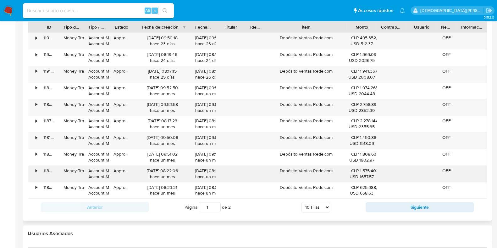
scroll to position [628, 0]
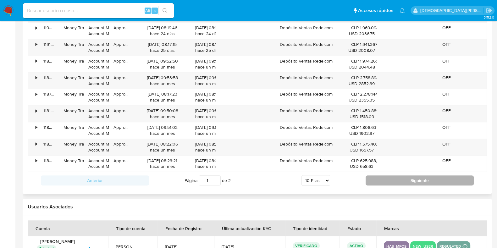
click at [392, 182] on button "Siguiente" at bounding box center [419, 180] width 108 height 10
type input "2"
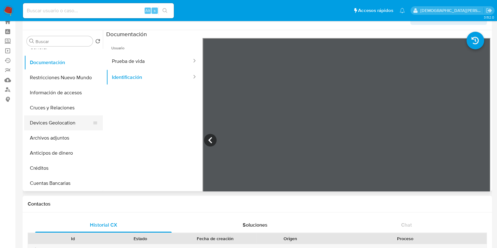
scroll to position [0, 0]
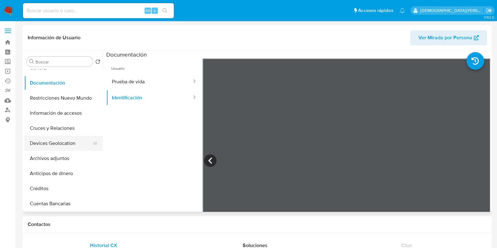
click at [50, 141] on button "Devices Geolocation" at bounding box center [61, 143] width 74 height 15
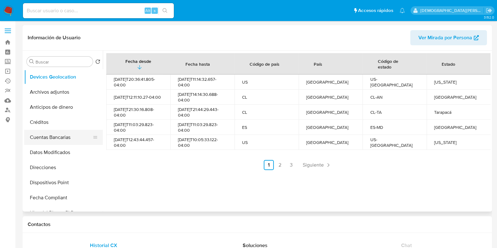
scroll to position [118, 0]
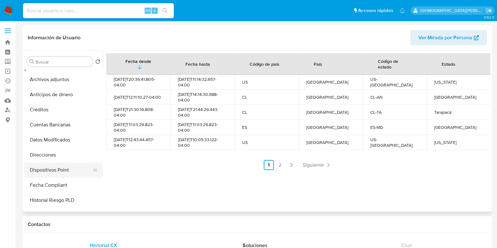
click at [55, 166] on button "Dispositivos Point" at bounding box center [61, 169] width 74 height 15
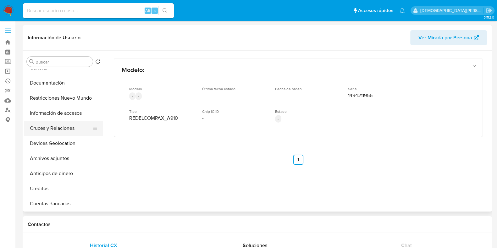
scroll to position [0, 0]
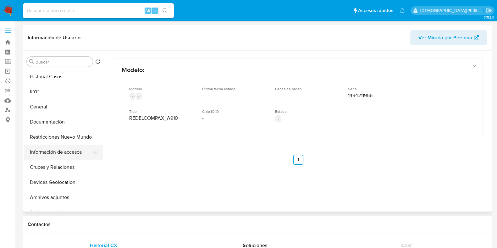
click at [48, 159] on button "Información de accesos" at bounding box center [61, 152] width 74 height 15
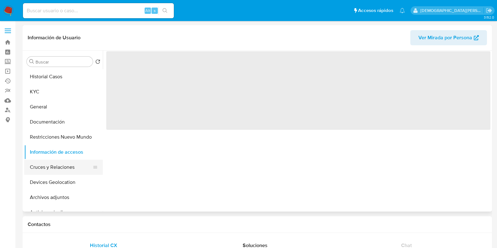
click at [49, 163] on button "Cruces y Relaciones" at bounding box center [61, 167] width 74 height 15
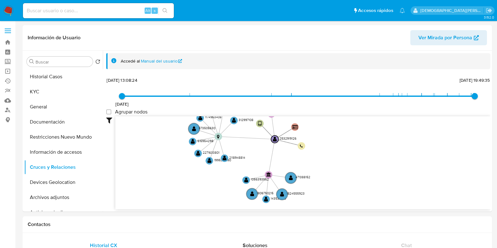
drag, startPoint x: 173, startPoint y: 186, endPoint x: 155, endPoint y: 143, distance: 46.5
click at [155, 143] on icon "phone-22e9e95a611b3c4f983edacf3d527829  phone-22e9e95a611b3c4f983edacf3d527829…" at bounding box center [302, 161] width 375 height 91
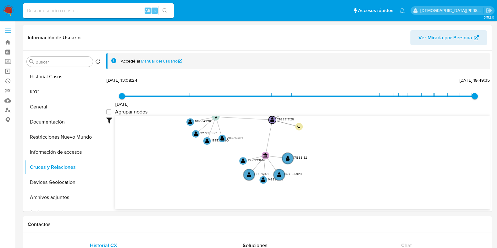
drag, startPoint x: 144, startPoint y: 158, endPoint x: 143, endPoint y: 148, distance: 9.5
click at [143, 148] on icon "phone-22e9e95a611b3c4f983edacf3d527829  phone-22e9e95a611b3c4f983edacf3d527829…" at bounding box center [302, 161] width 375 height 91
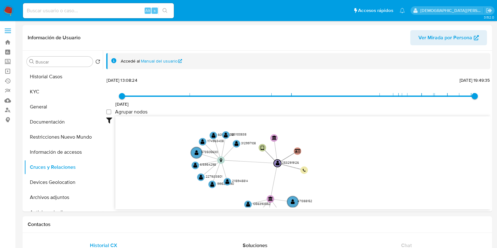
drag, startPoint x: 349, startPoint y: 152, endPoint x: 354, endPoint y: 195, distance: 44.0
click at [354, 195] on icon "phone-22e9e95a611b3c4f983edacf3d527829  phone-22e9e95a611b3c4f983edacf3d527829…" at bounding box center [302, 161] width 375 height 91
click at [42, 109] on button "General" at bounding box center [61, 106] width 74 height 15
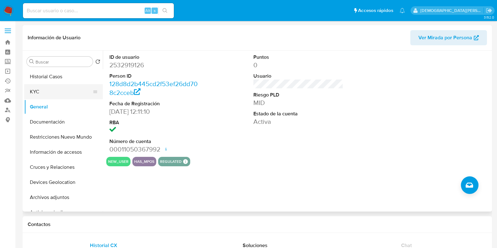
click at [57, 90] on button "KYC" at bounding box center [61, 91] width 74 height 15
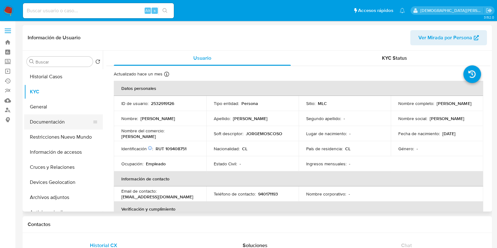
click at [58, 123] on button "Documentación" at bounding box center [61, 121] width 74 height 15
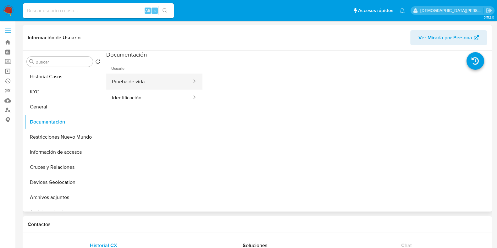
click at [166, 85] on button "Prueba de vida" at bounding box center [149, 82] width 86 height 16
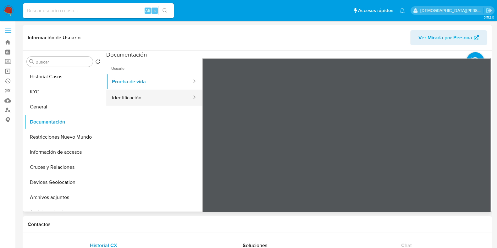
click at [173, 95] on button "Identificación" at bounding box center [149, 98] width 86 height 16
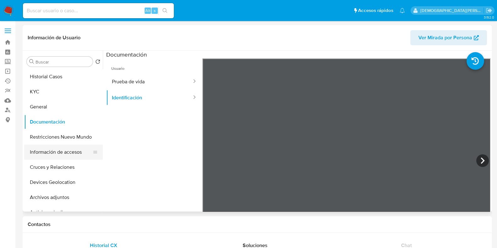
click at [44, 155] on button "Información de accesos" at bounding box center [61, 152] width 74 height 15
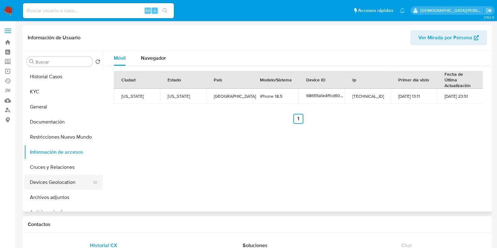
click at [59, 186] on button "Devices Geolocation" at bounding box center [61, 182] width 74 height 15
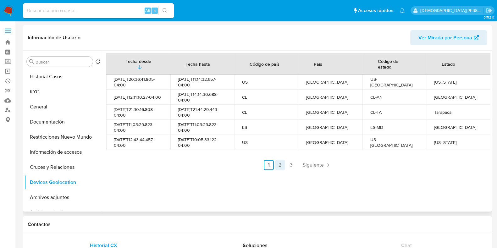
click at [281, 164] on link "2" at bounding box center [280, 165] width 10 height 10
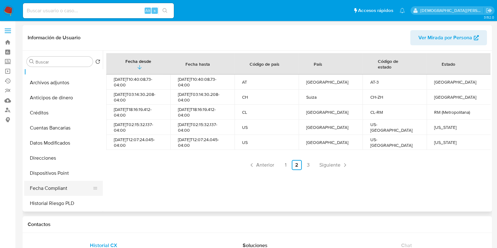
scroll to position [118, 0]
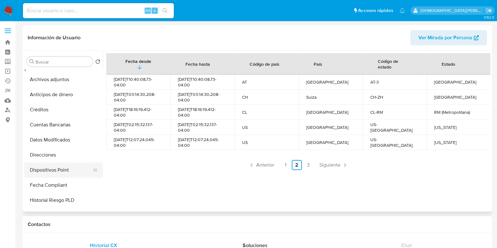
click at [58, 168] on button "Dispositivos Point" at bounding box center [61, 169] width 74 height 15
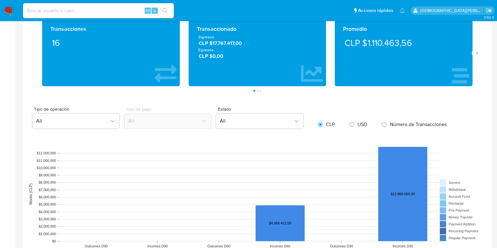
scroll to position [353, 0]
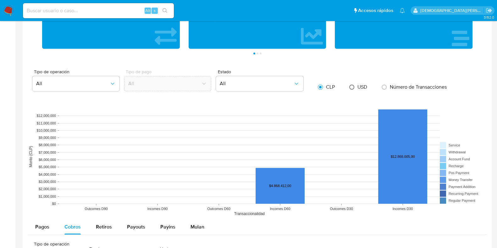
click at [350, 88] on input "radio" at bounding box center [352, 87] width 10 height 10
radio input "true"
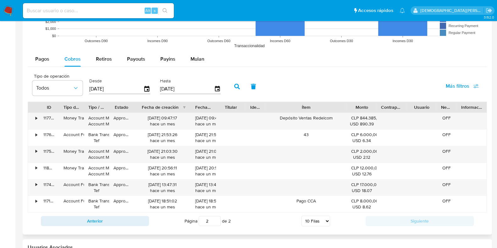
scroll to position [550, 0]
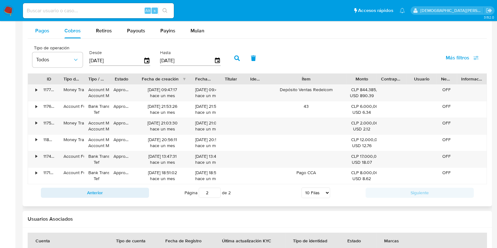
click at [43, 30] on span "Pagos" at bounding box center [42, 30] width 14 height 7
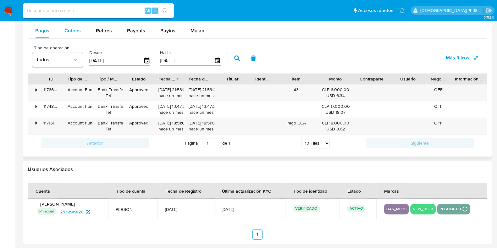
click at [73, 30] on span "Cobros" at bounding box center [72, 30] width 16 height 7
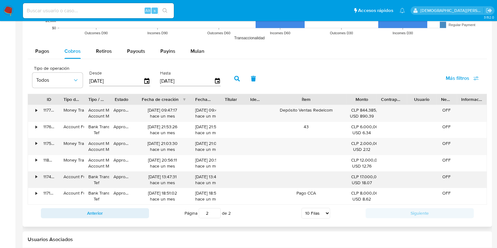
scroll to position [564, 0]
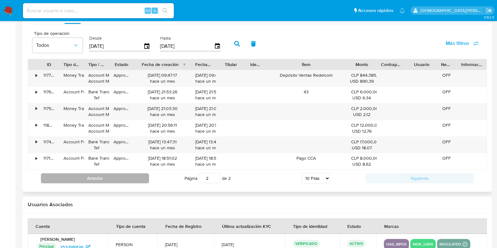
click at [135, 176] on button "Anterior" at bounding box center [95, 178] width 108 height 10
type input "1"
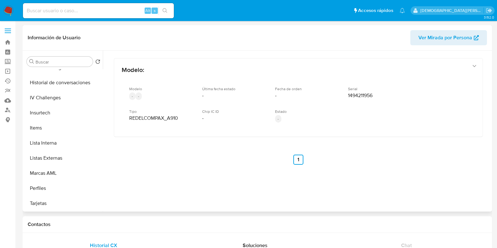
scroll to position [250, 0]
